Goal: Information Seeking & Learning: Learn about a topic

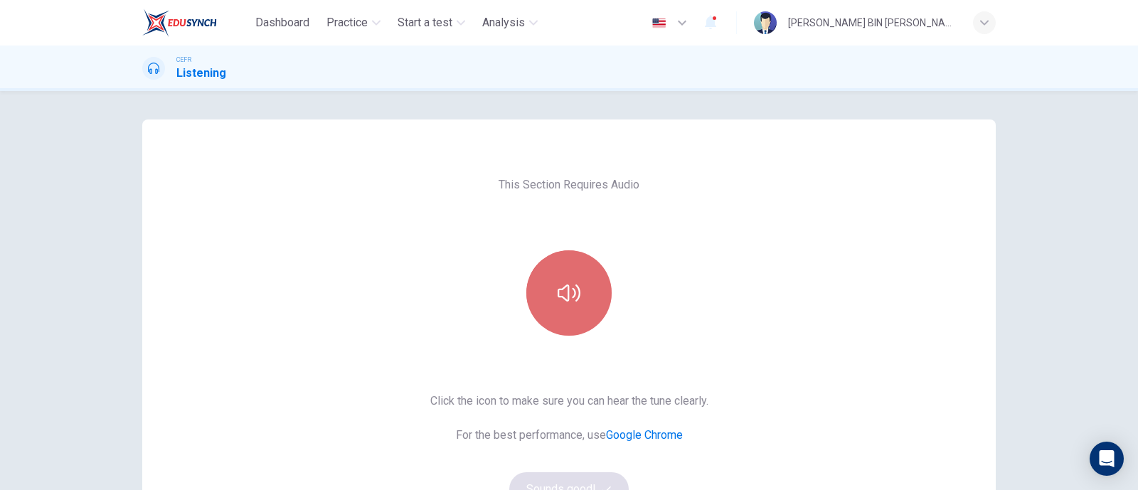
click at [576, 293] on button "button" at bounding box center [569, 292] width 85 height 85
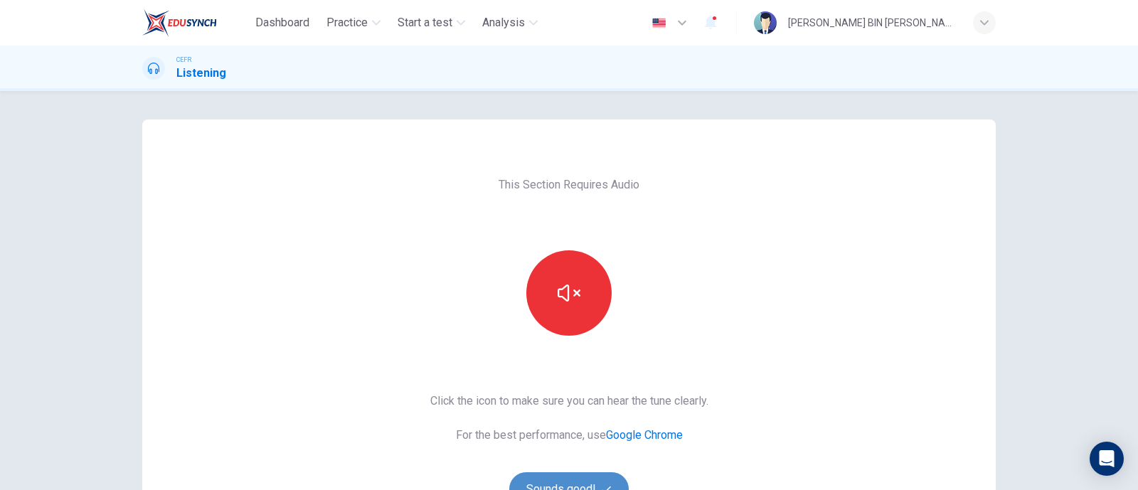
click at [554, 480] on button "Sounds good!" at bounding box center [569, 489] width 120 height 34
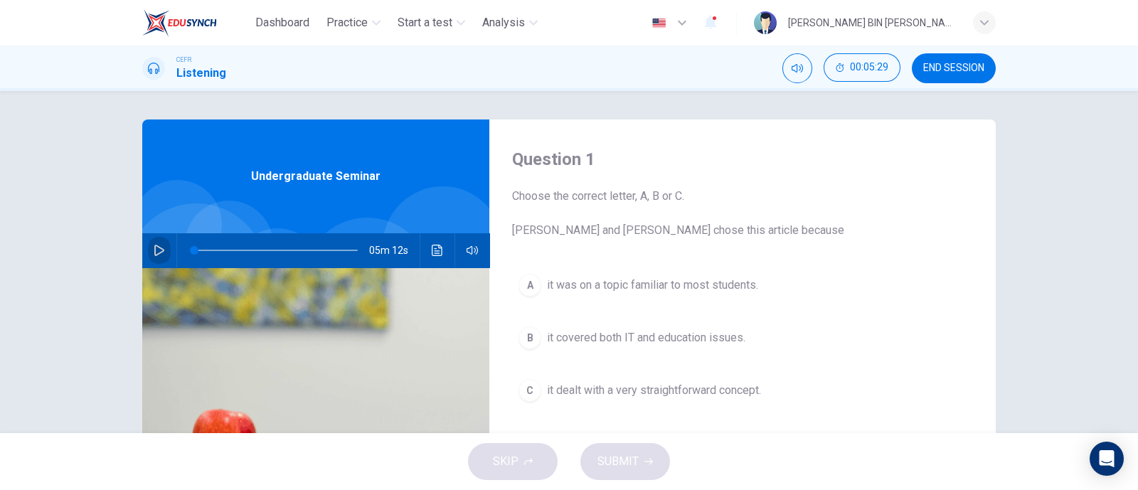
click at [154, 236] on button "button" at bounding box center [159, 250] width 23 height 34
type input "1"
click at [199, 249] on span at bounding box center [203, 250] width 9 height 9
drag, startPoint x: 199, startPoint y: 249, endPoint x: 61, endPoint y: 254, distance: 137.4
click at [61, 254] on div "Question 1 Choose the correct letter, A, B or C. [PERSON_NAME] and [PERSON_NAME…" at bounding box center [569, 262] width 1138 height 342
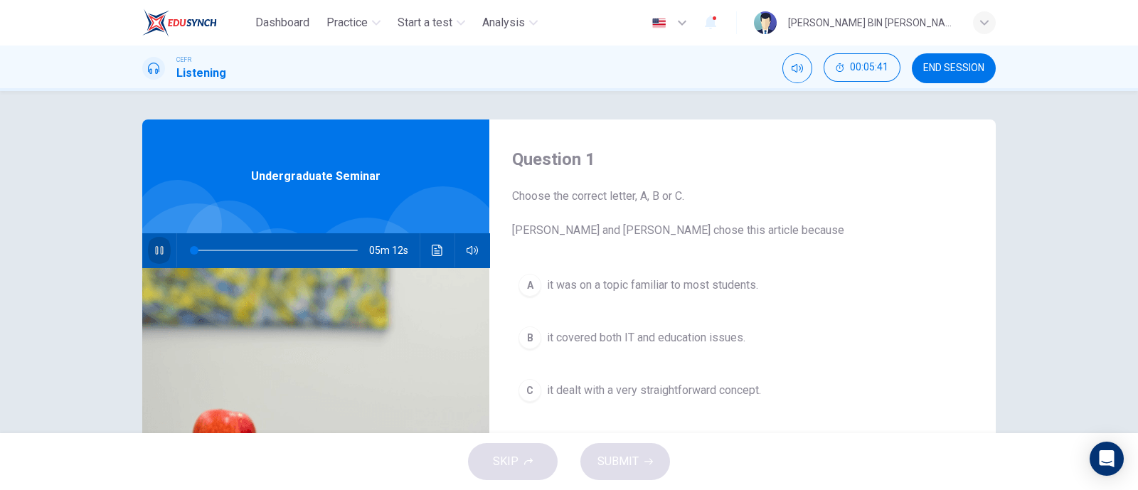
click at [155, 250] on icon "button" at bounding box center [159, 250] width 8 height 9
click at [154, 250] on icon "button" at bounding box center [159, 250] width 11 height 11
click at [148, 233] on button "button" at bounding box center [159, 250] width 23 height 34
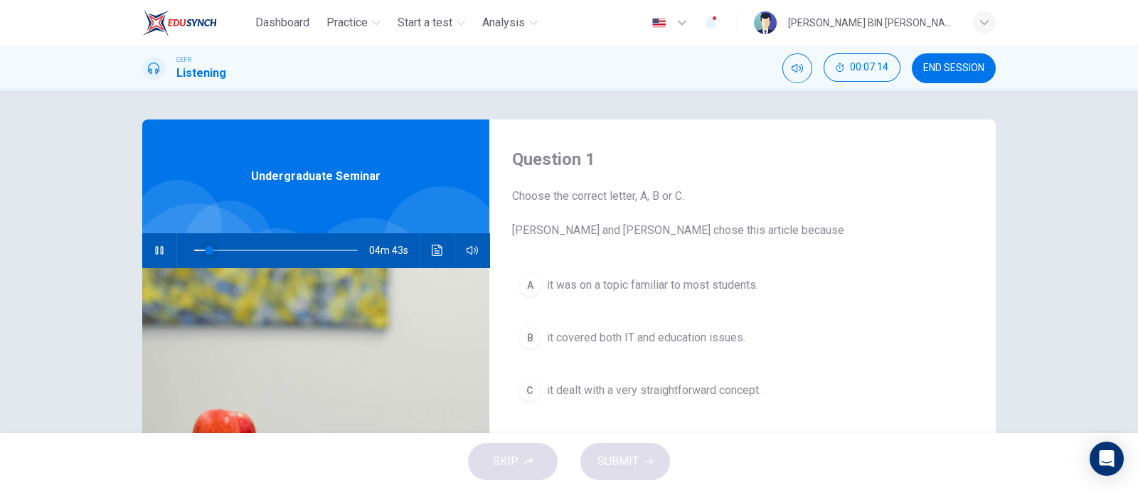
click at [205, 255] on span at bounding box center [209, 250] width 9 height 9
click at [191, 255] on span at bounding box center [195, 250] width 9 height 9
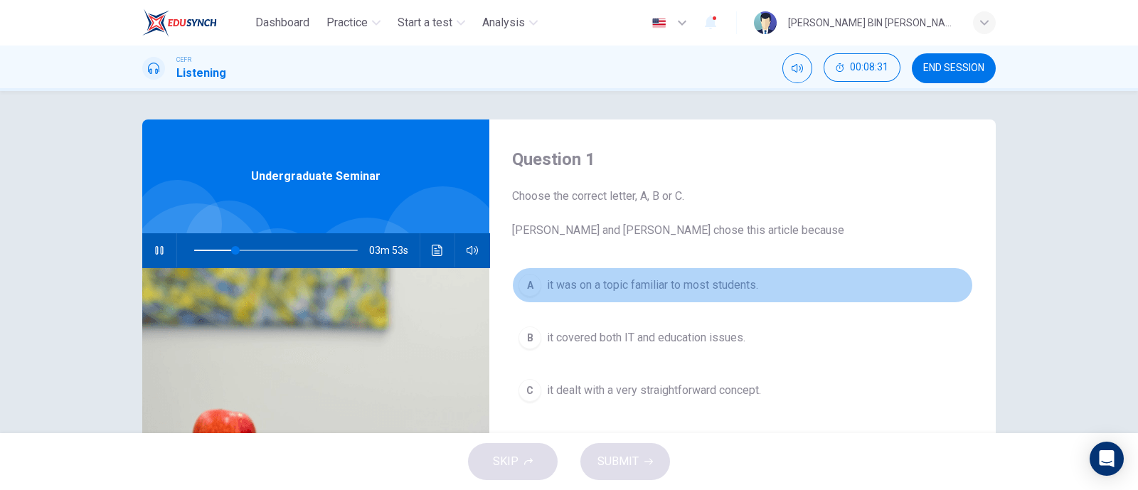
click at [530, 284] on div "A" at bounding box center [530, 285] width 23 height 23
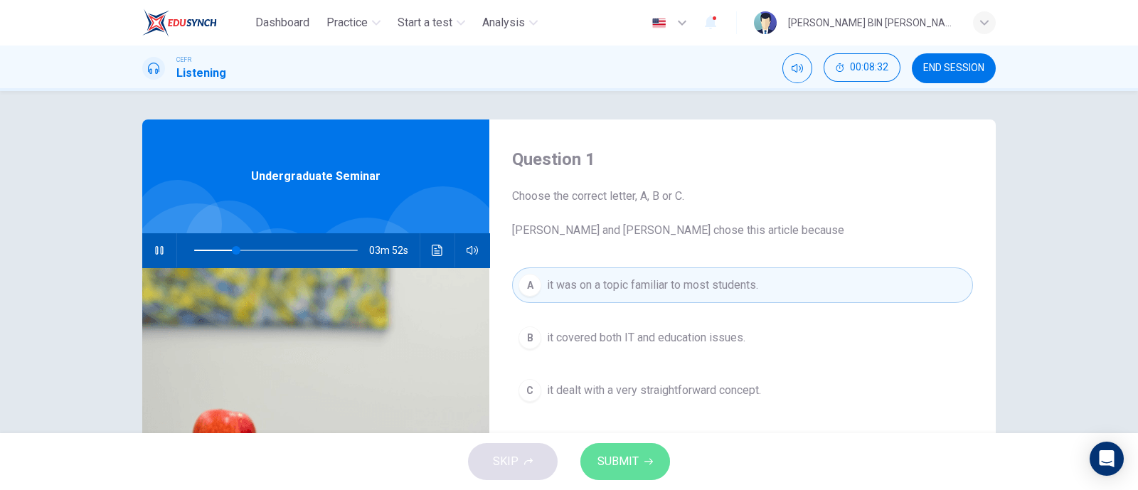
click at [641, 459] on button "SUBMIT" at bounding box center [626, 461] width 90 height 37
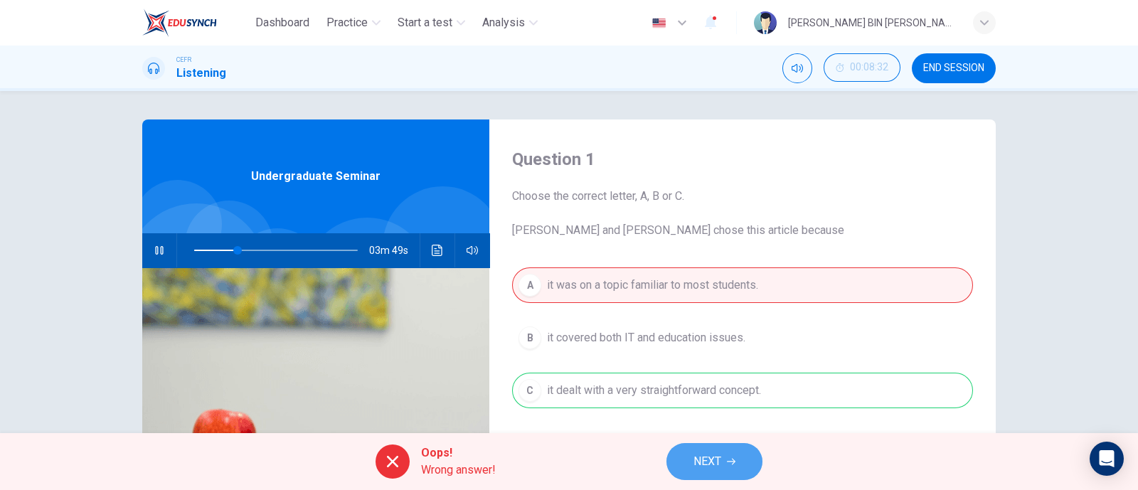
click at [677, 453] on button "NEXT" at bounding box center [715, 461] width 96 height 37
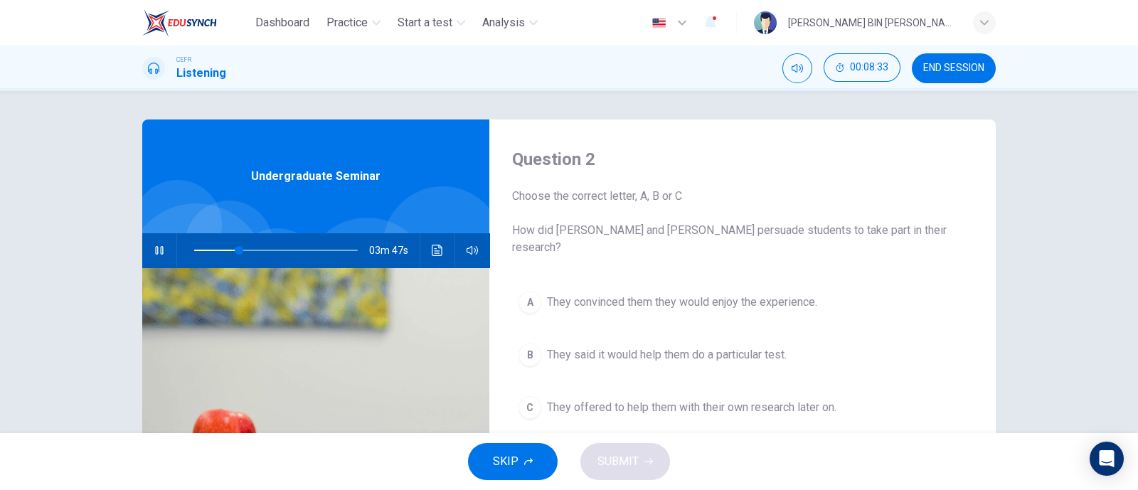
type input "28"
click at [966, 65] on span "END SESSION" at bounding box center [954, 68] width 61 height 11
